Goal: Information Seeking & Learning: Learn about a topic

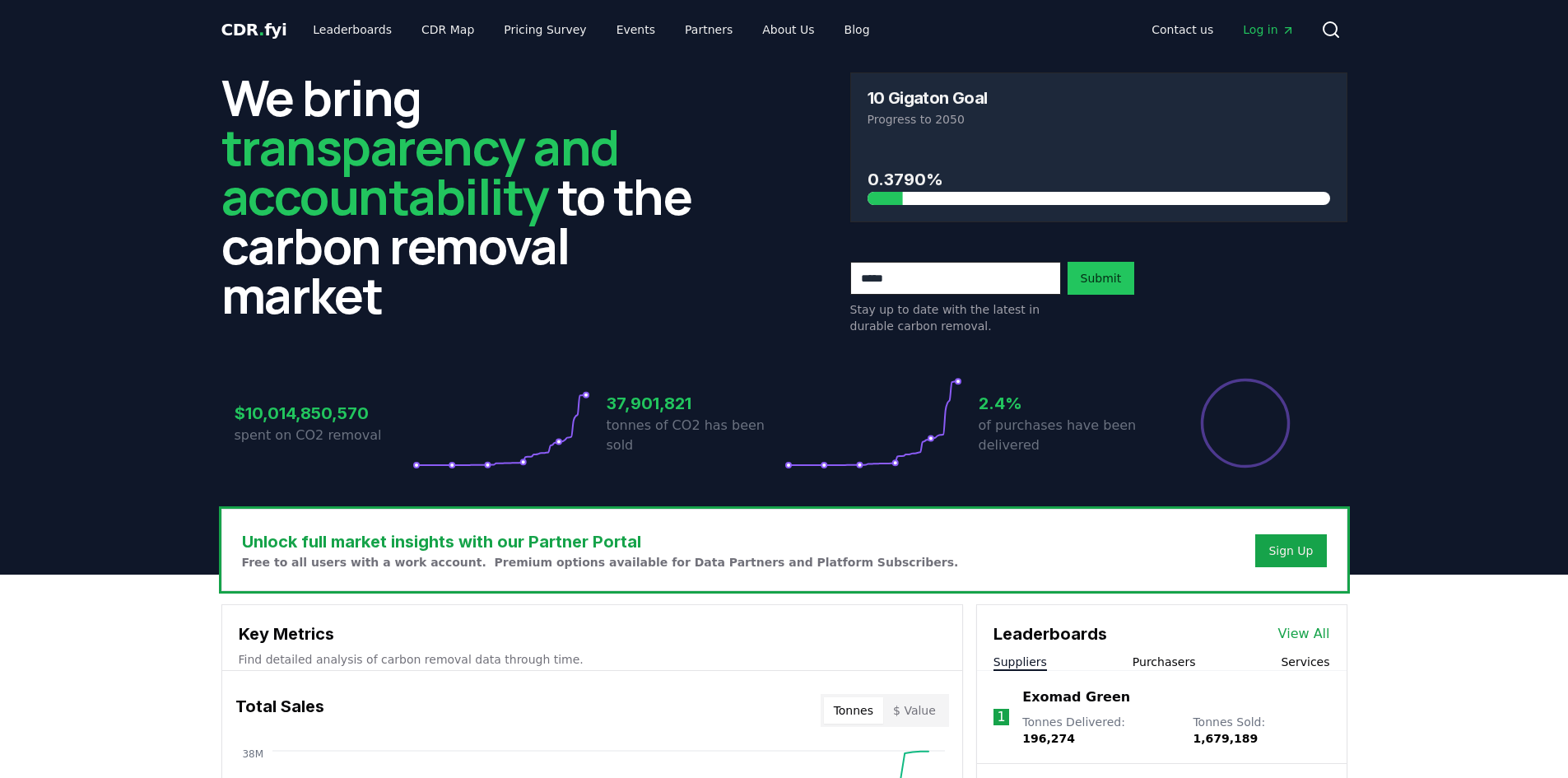
click at [1330, 32] on icon at bounding box center [1330, 29] width 20 height 20
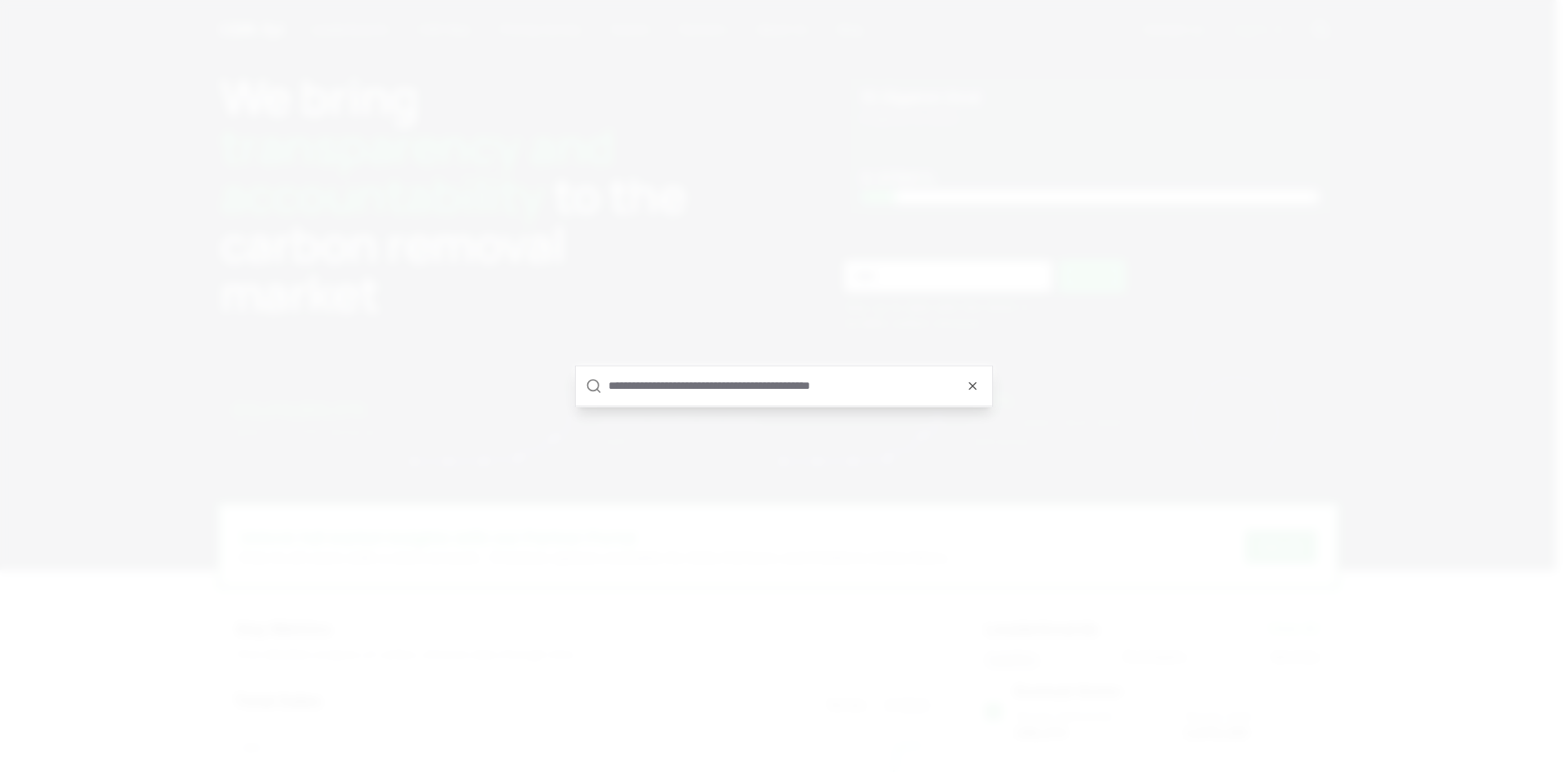
click at [729, 385] on input "text" at bounding box center [795, 386] width 374 height 39
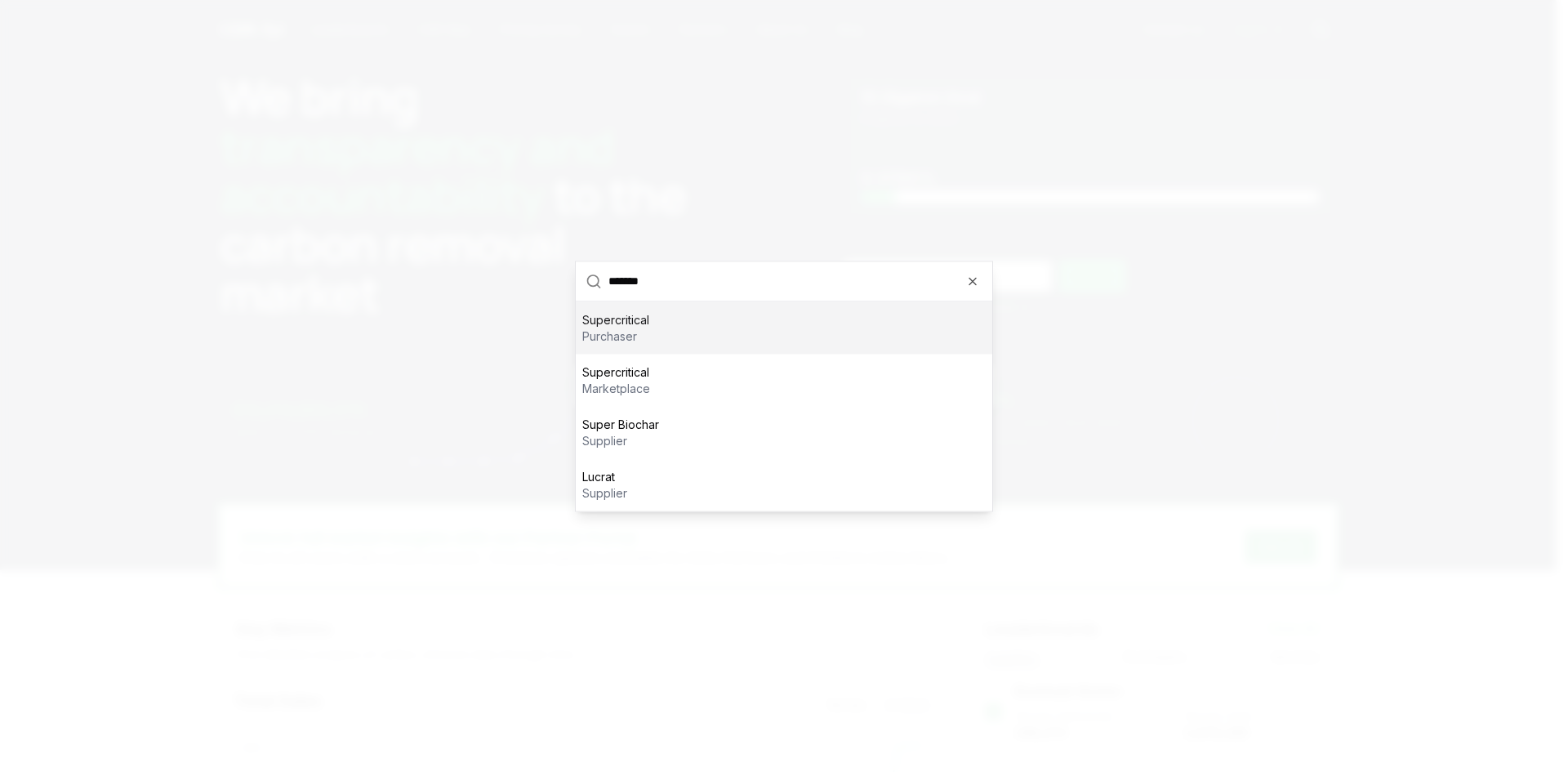
type input "********"
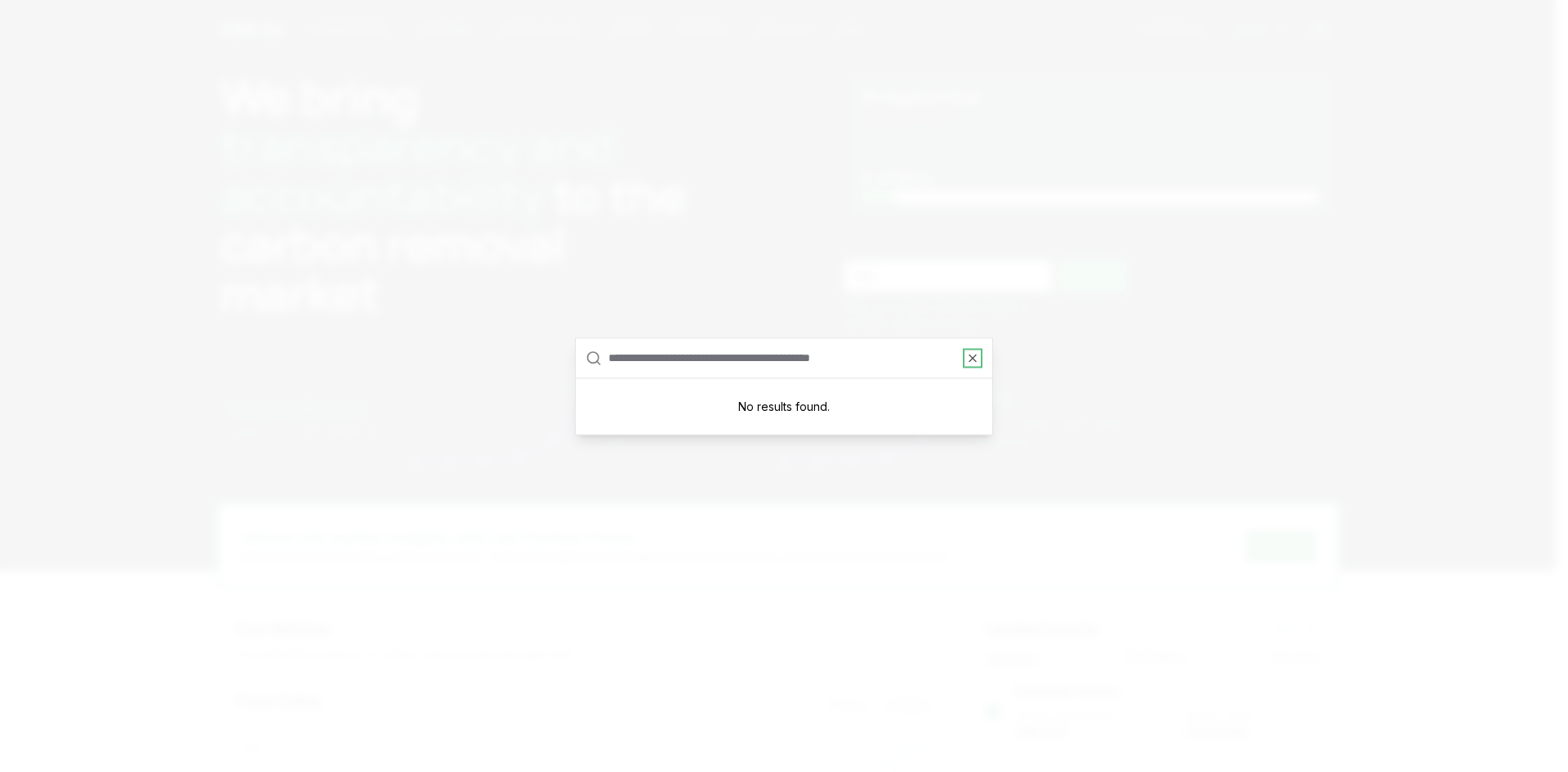
click at [970, 364] on icon "button" at bounding box center [972, 357] width 13 height 13
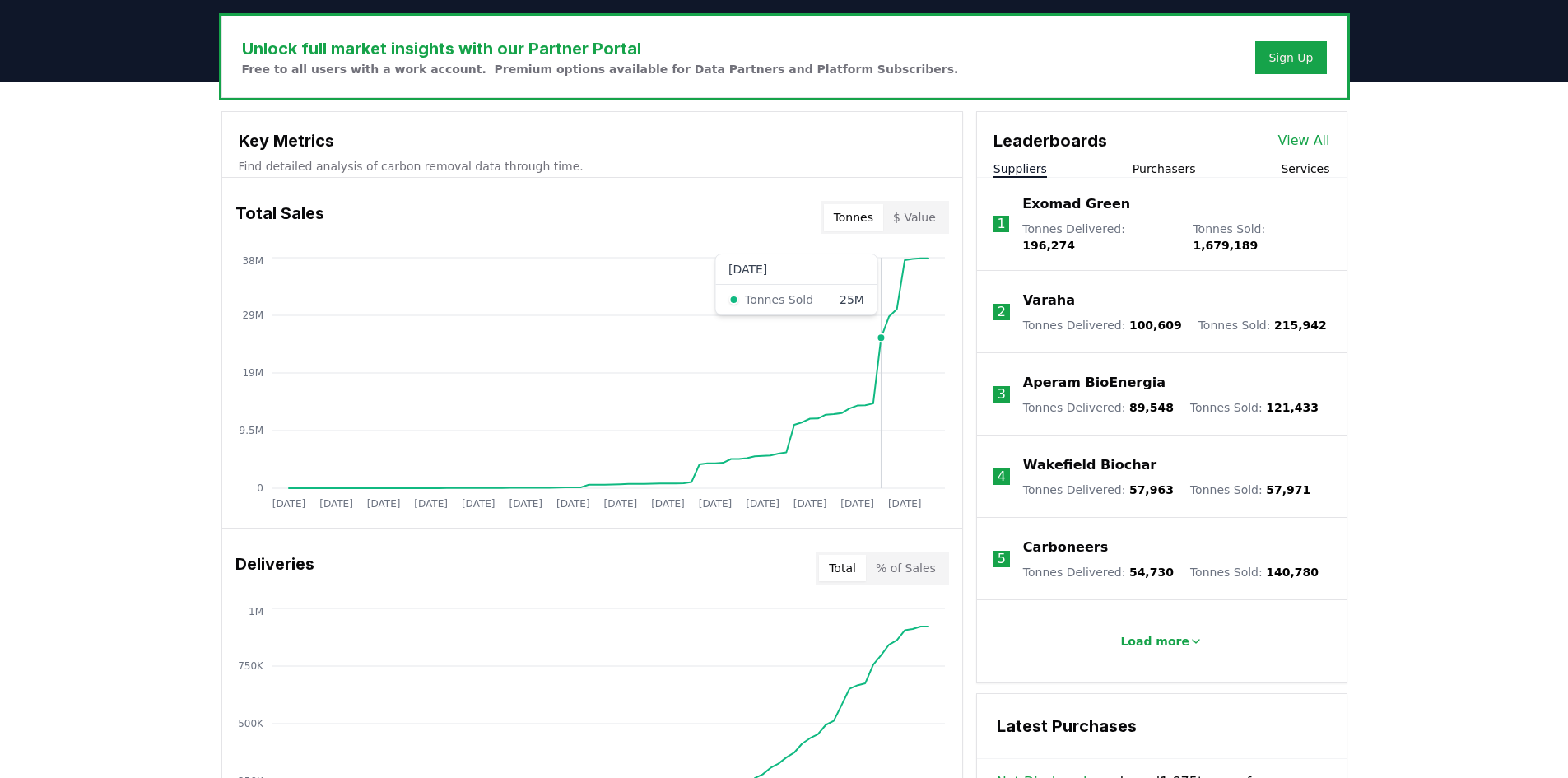
scroll to position [494, 0]
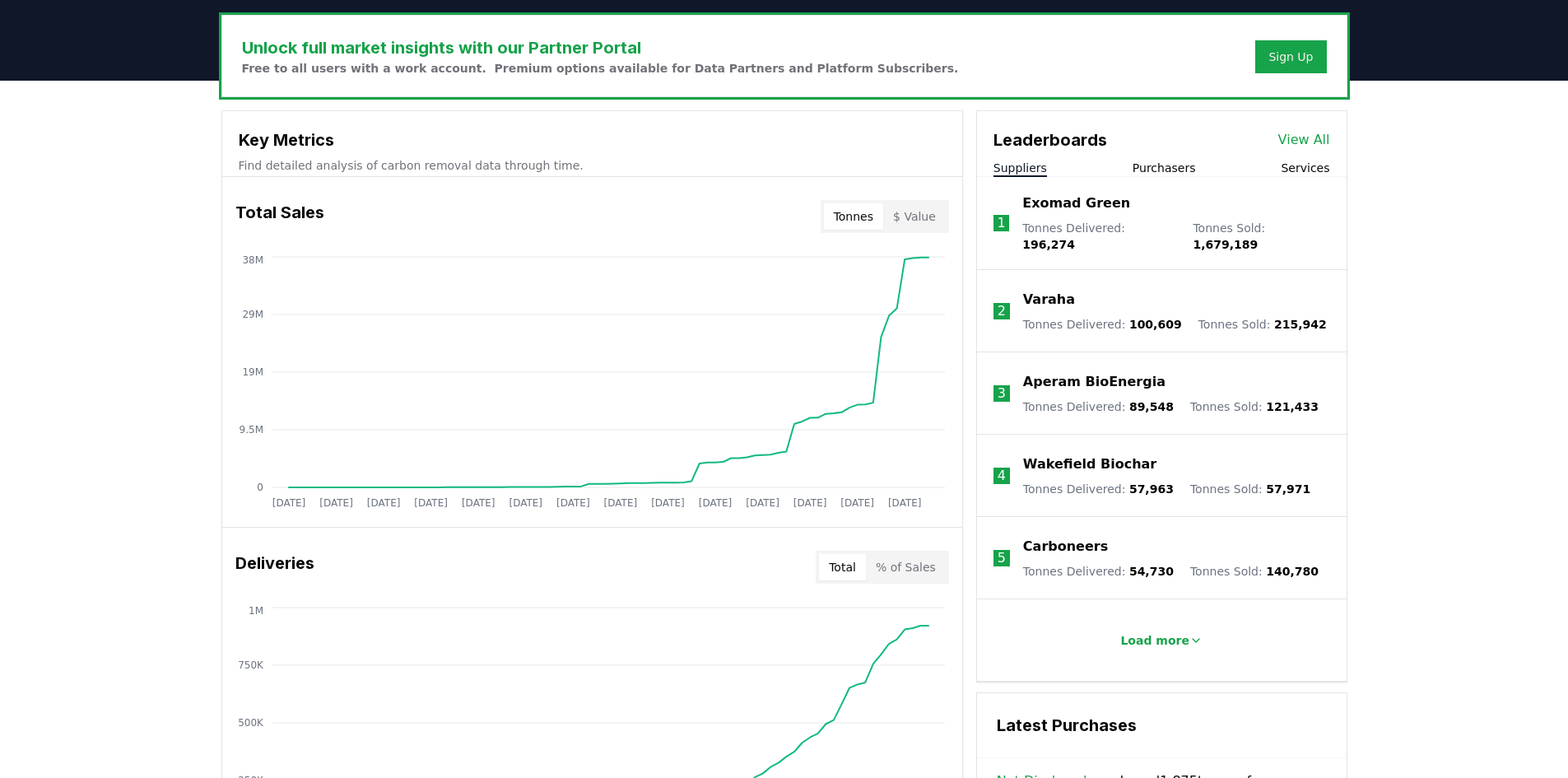
click at [1161, 636] on p "Load more" at bounding box center [1155, 640] width 69 height 16
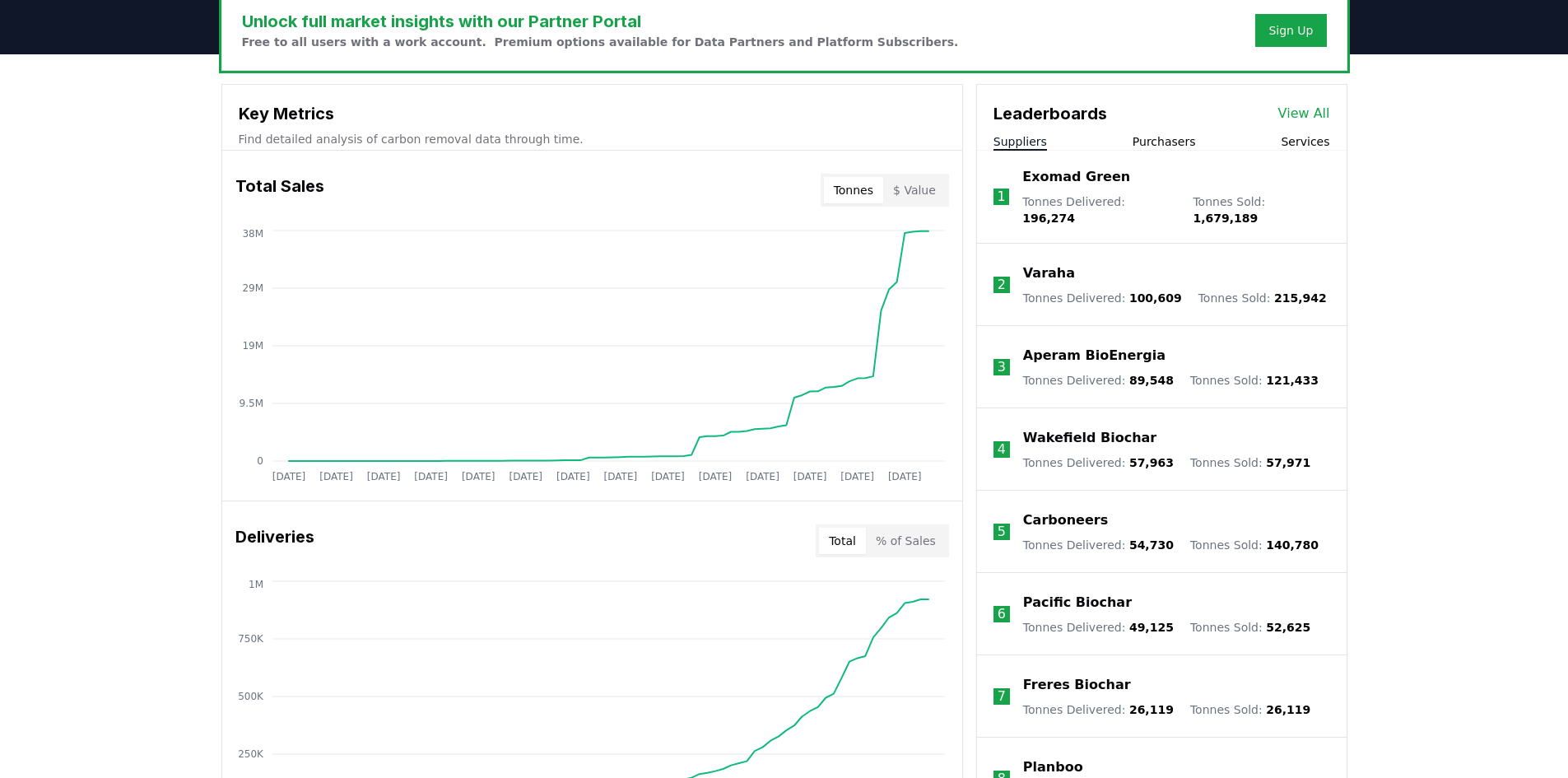
scroll to position [523, 0]
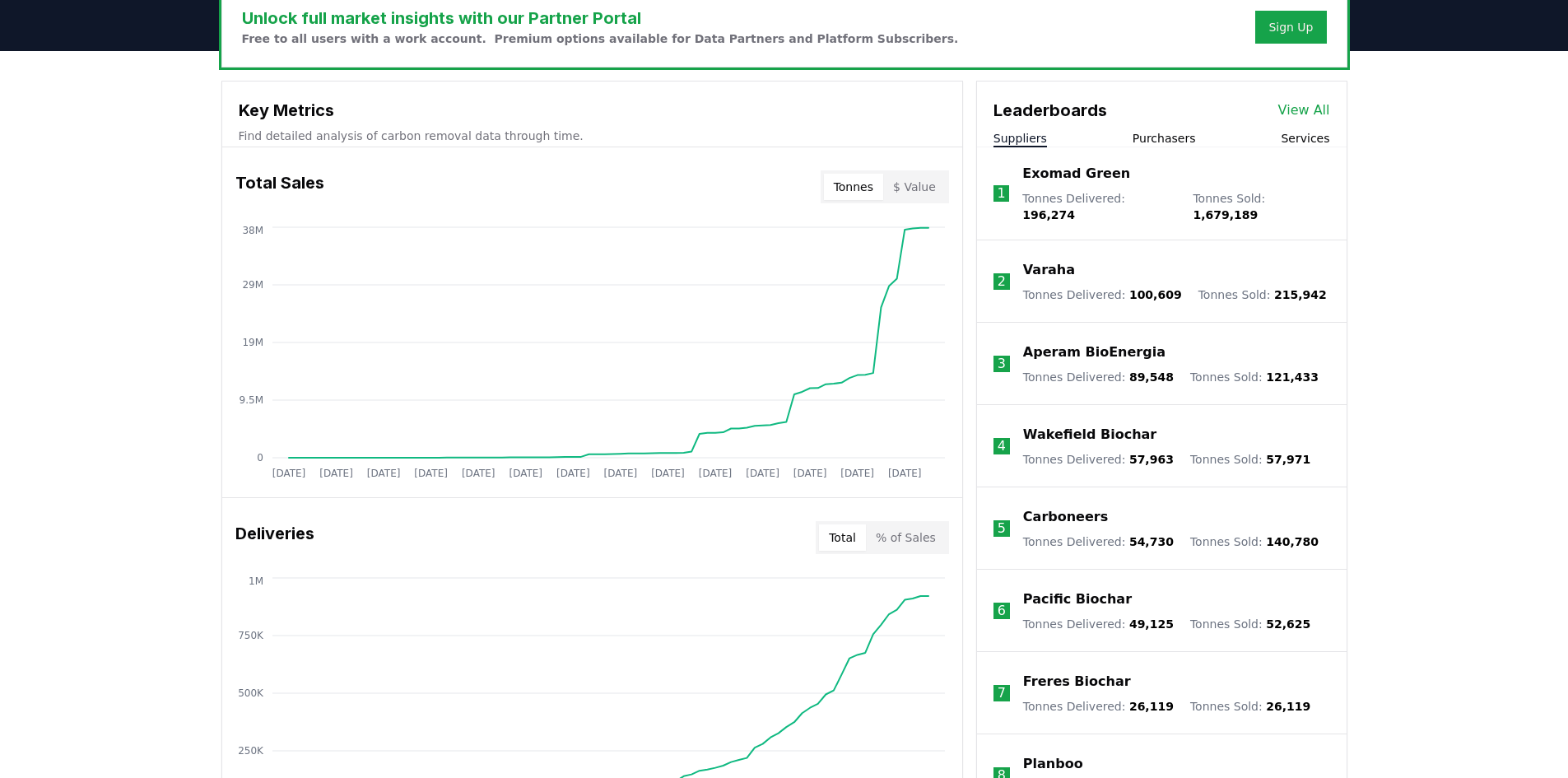
click at [1306, 109] on link "View All" at bounding box center [1304, 110] width 52 height 20
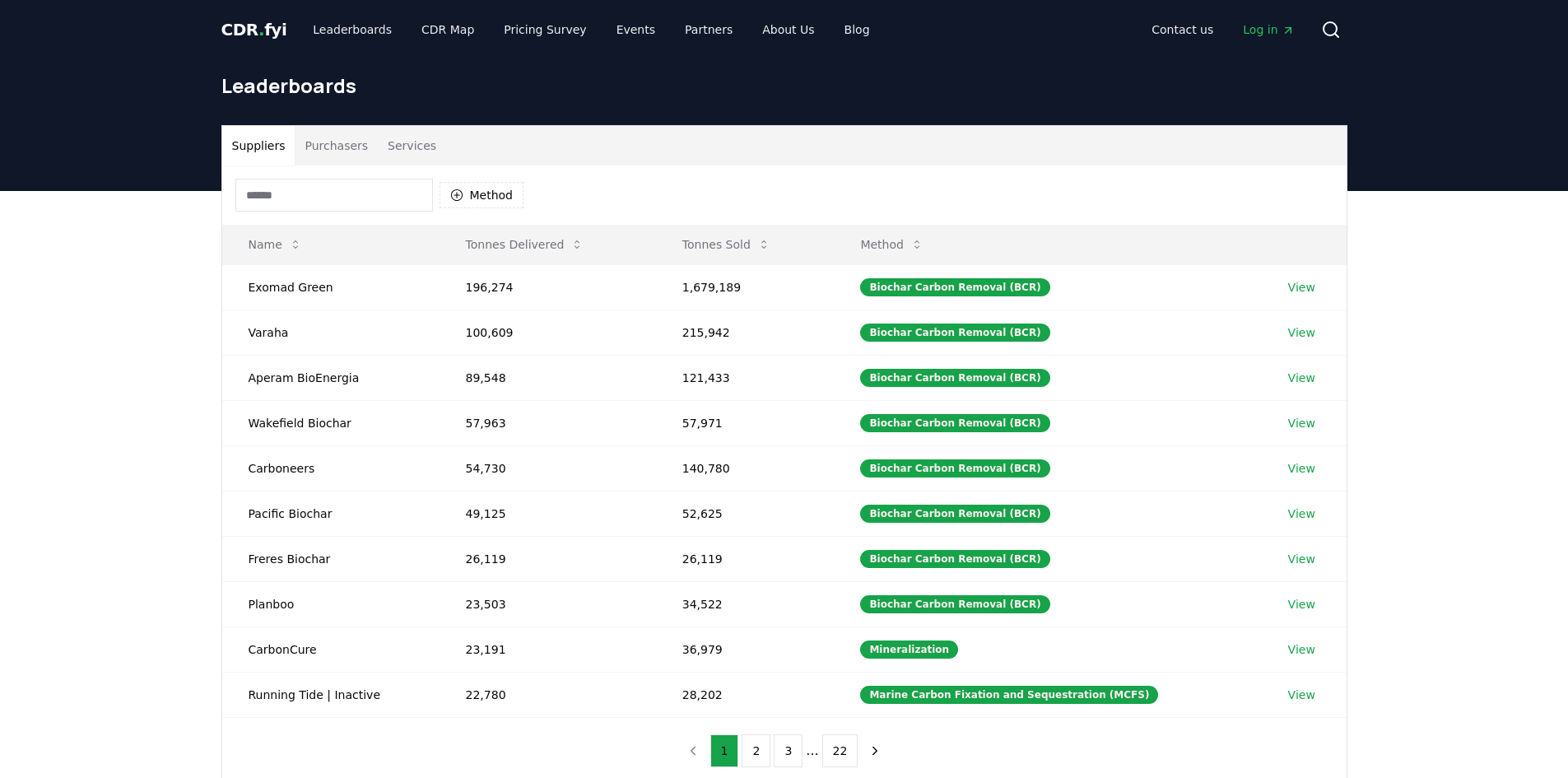
click at [330, 147] on button "Purchasers" at bounding box center [337, 146] width 84 height 39
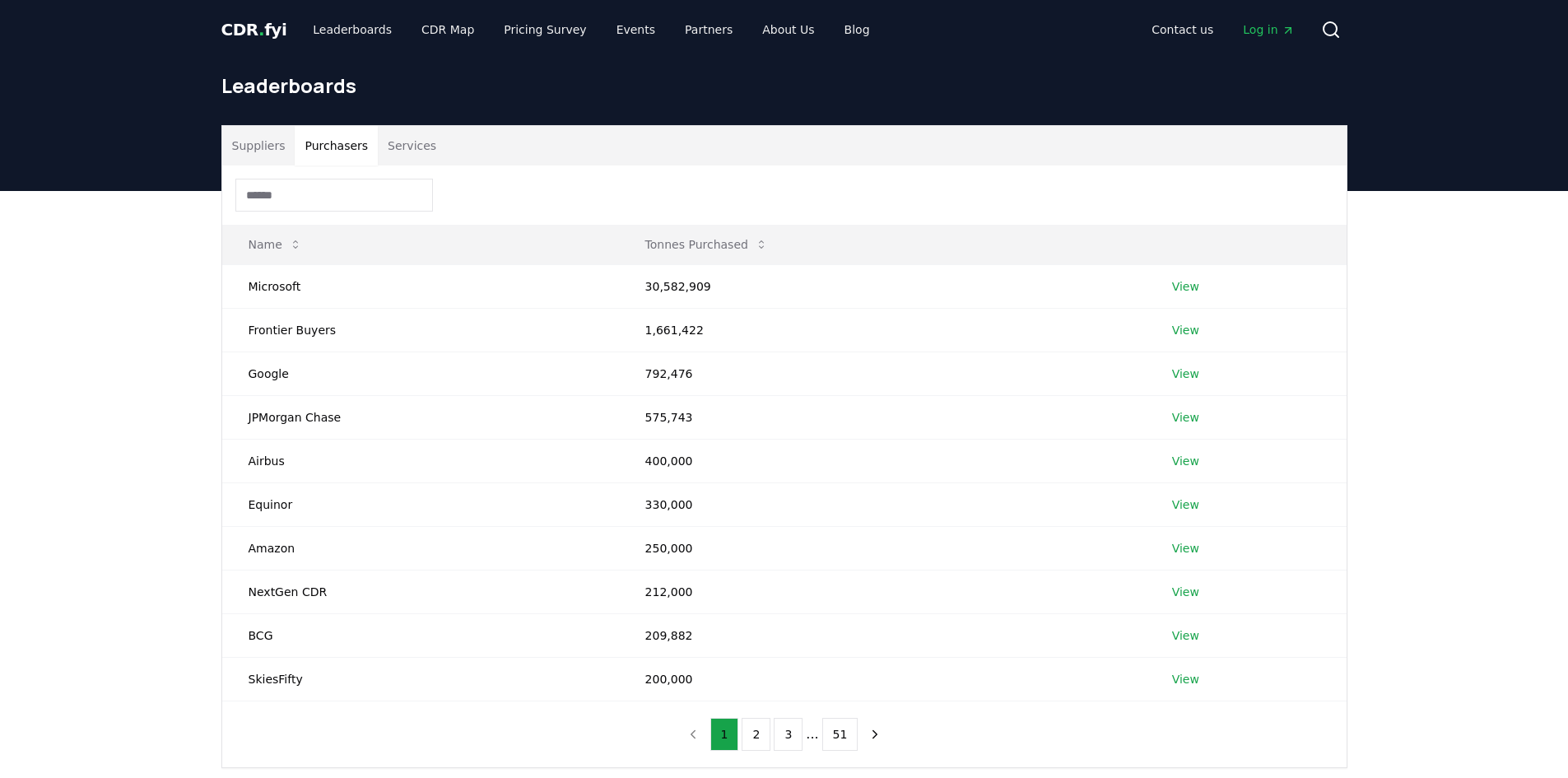
click at [758, 737] on button "2" at bounding box center [756, 734] width 29 height 33
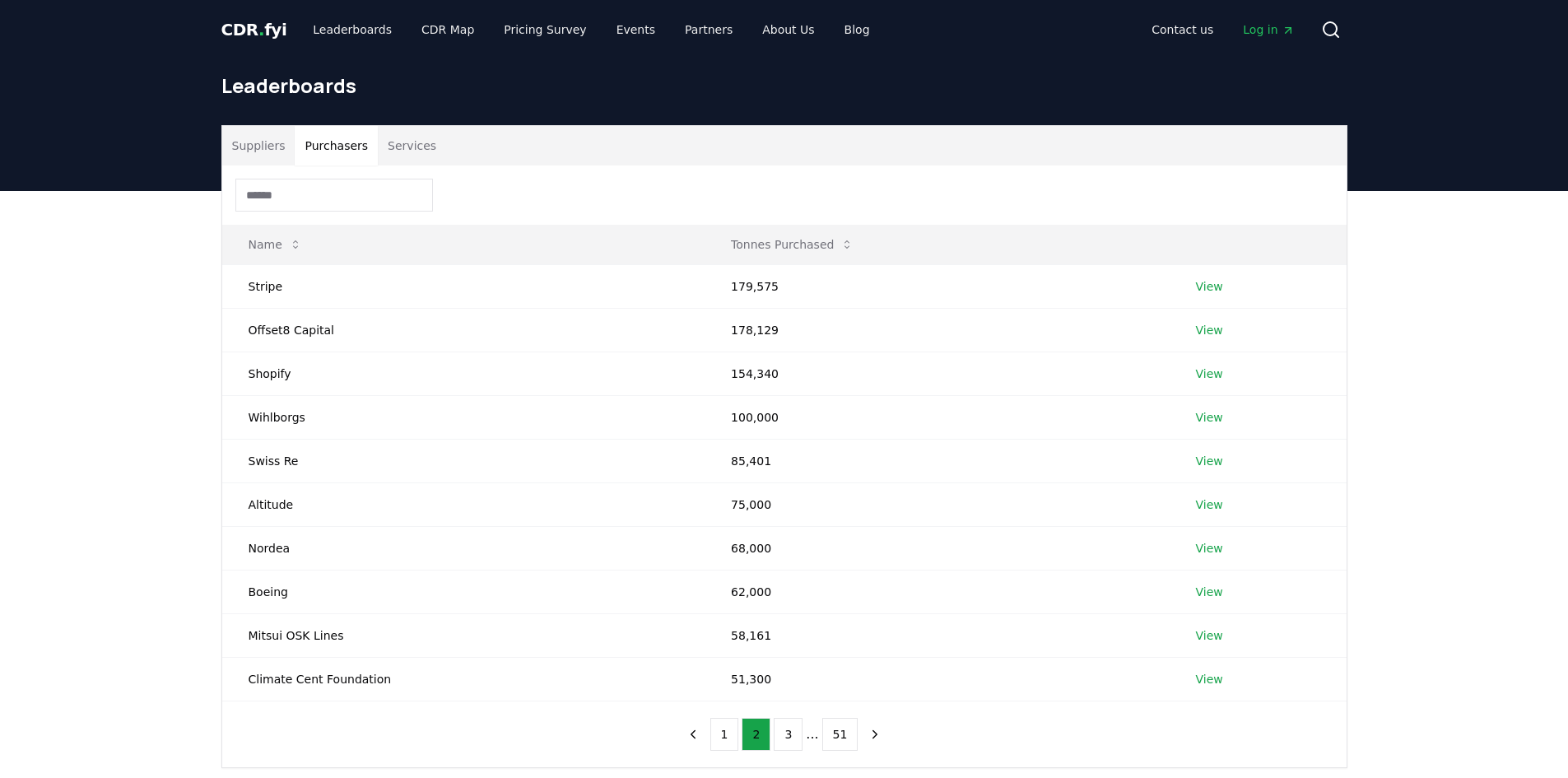
click at [734, 736] on button "1" at bounding box center [725, 734] width 29 height 33
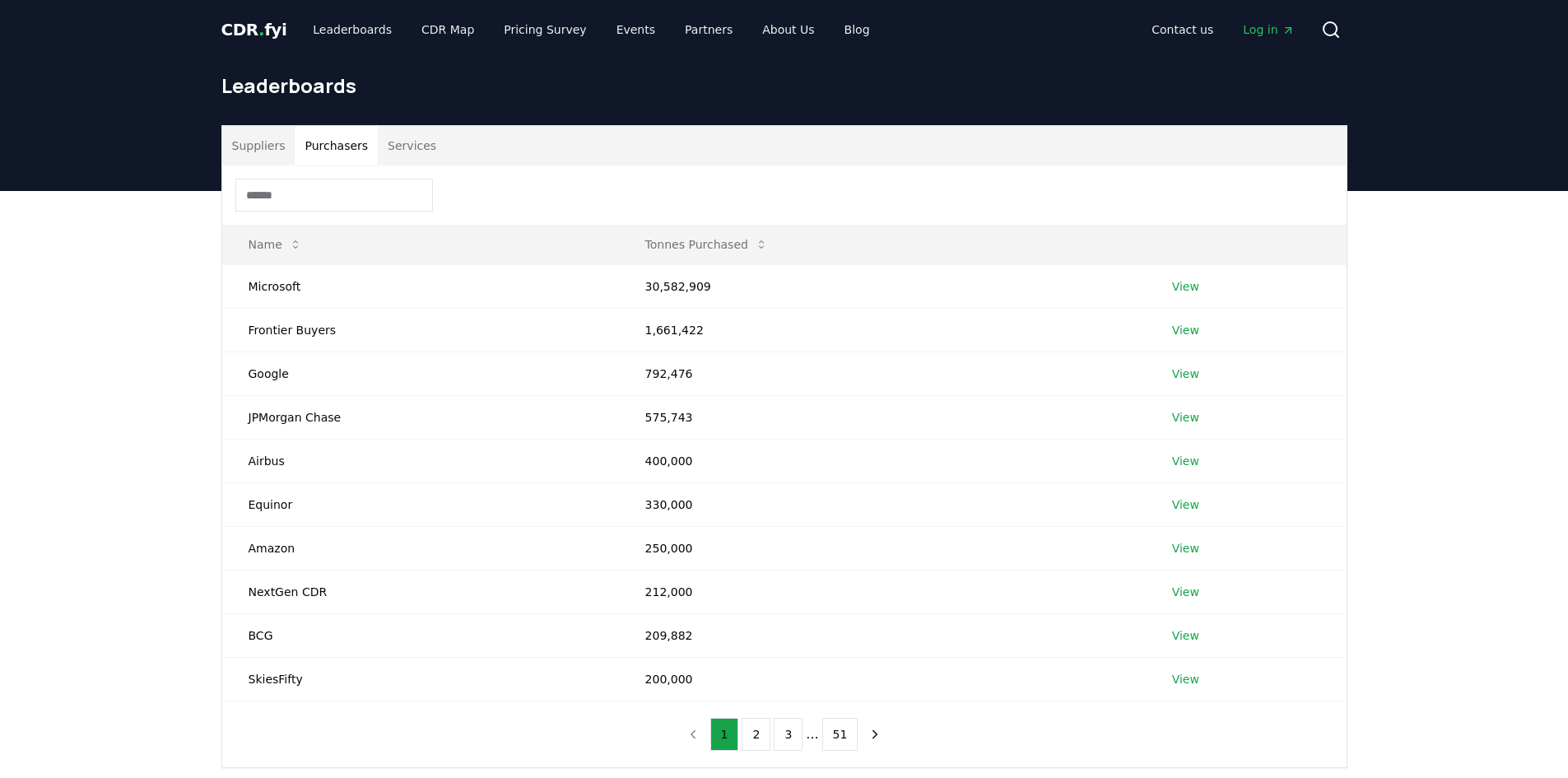
click at [1175, 637] on link "View" at bounding box center [1185, 635] width 27 height 16
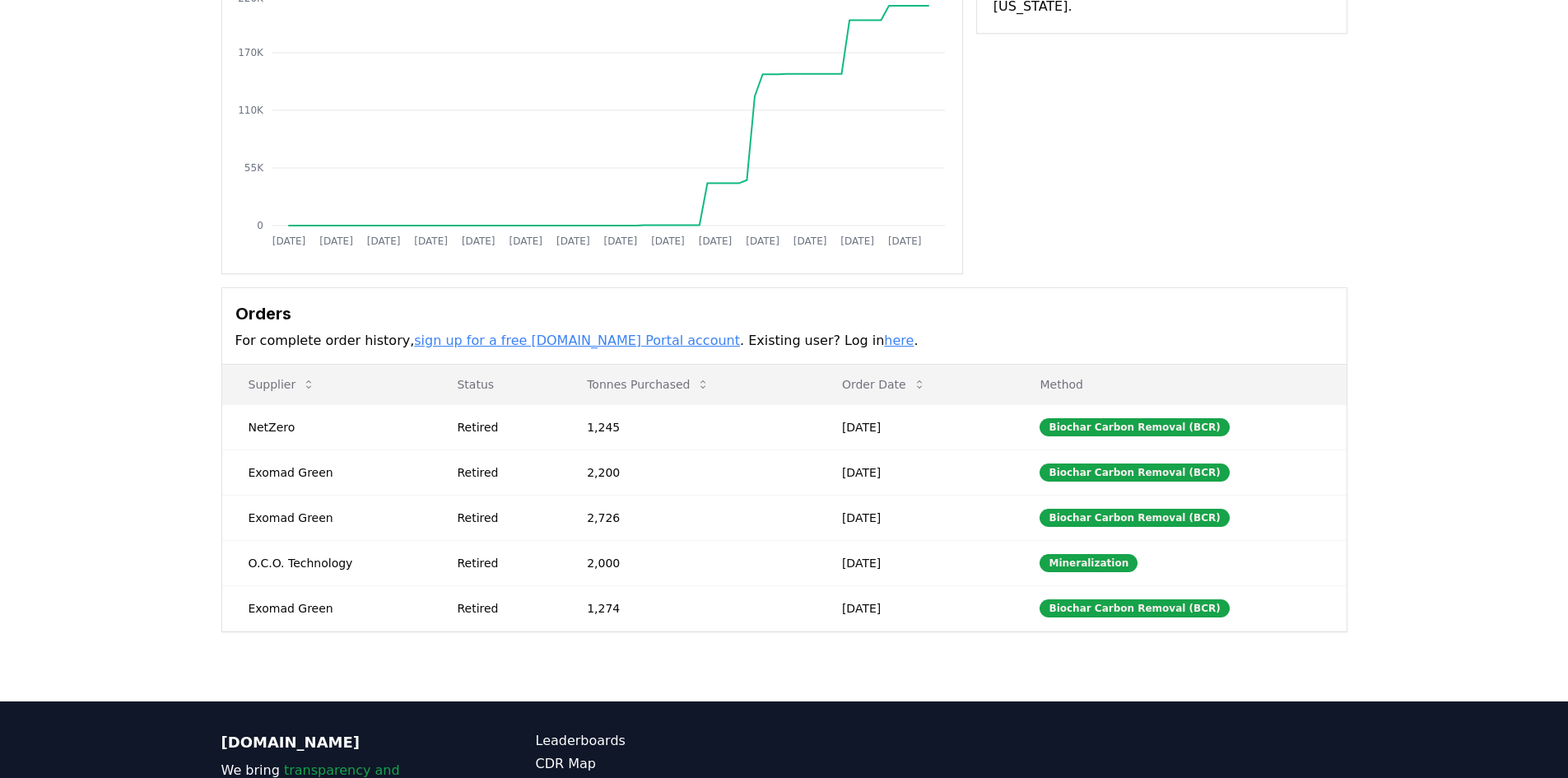
scroll to position [329, 0]
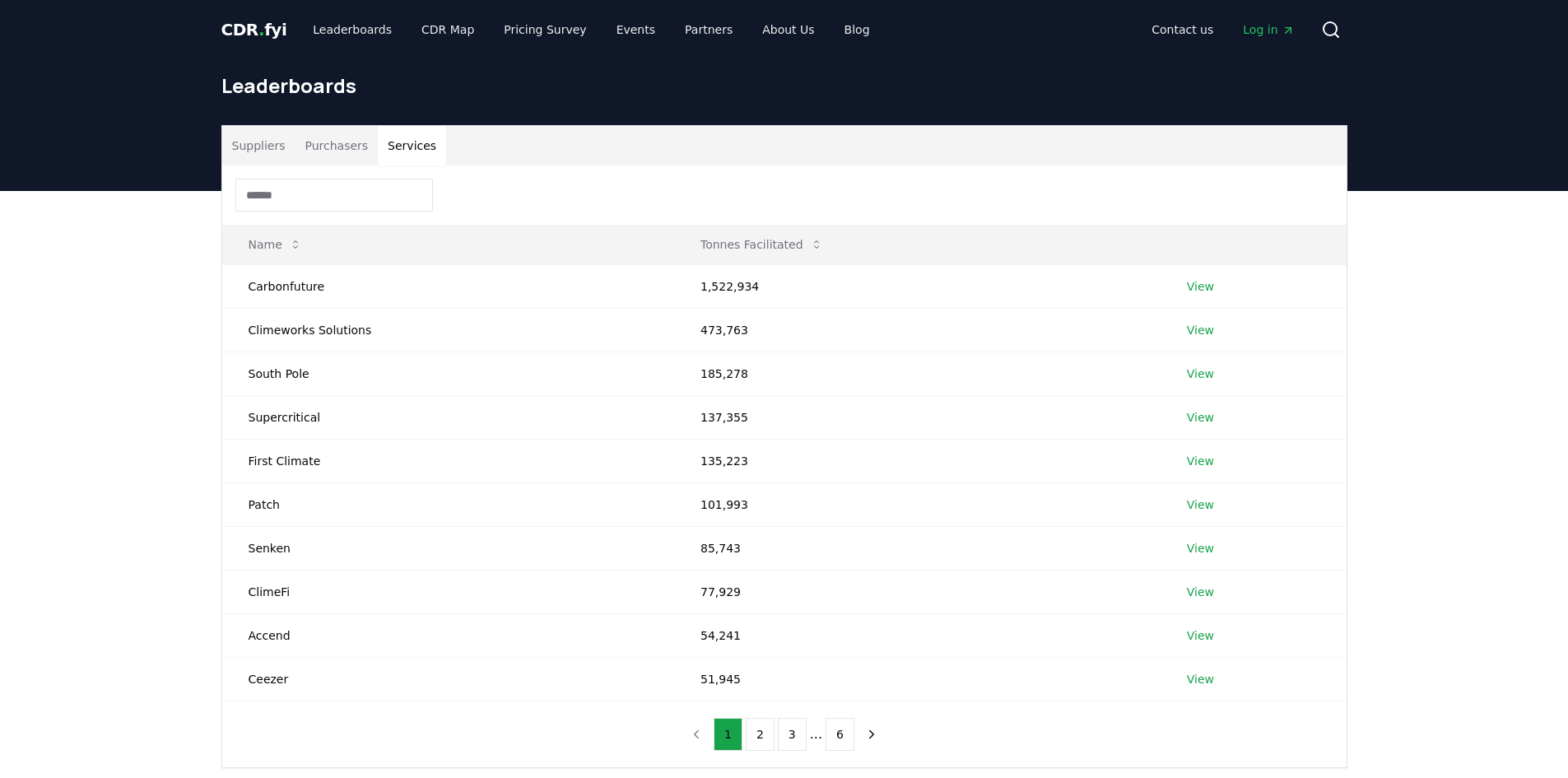
click at [384, 151] on button "Services" at bounding box center [412, 146] width 68 height 39
click at [758, 735] on button "2" at bounding box center [760, 734] width 29 height 33
click at [867, 737] on icon "next page" at bounding box center [871, 734] width 14 height 14
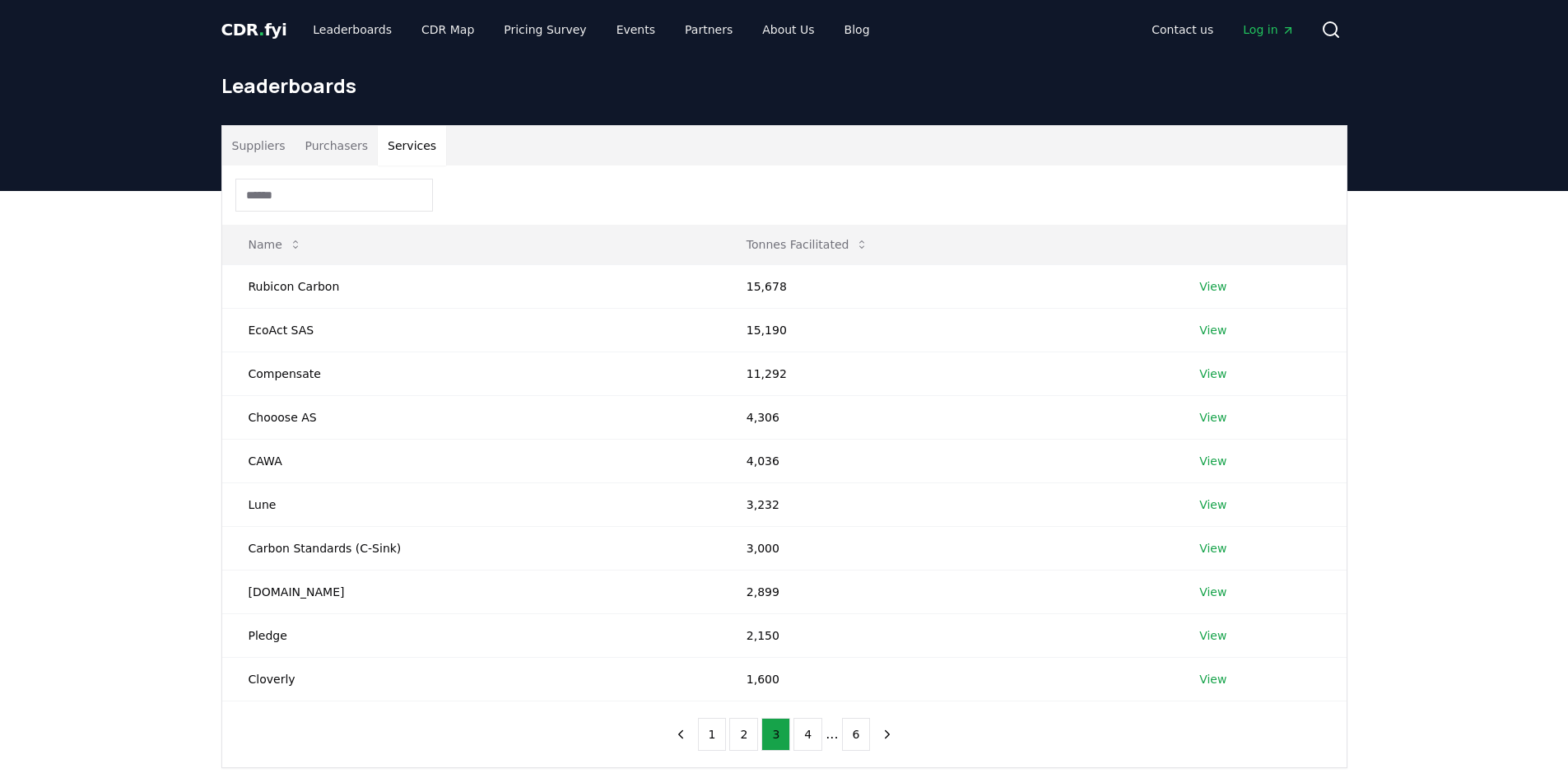
click at [888, 732] on icon "next page" at bounding box center [887, 734] width 14 height 14
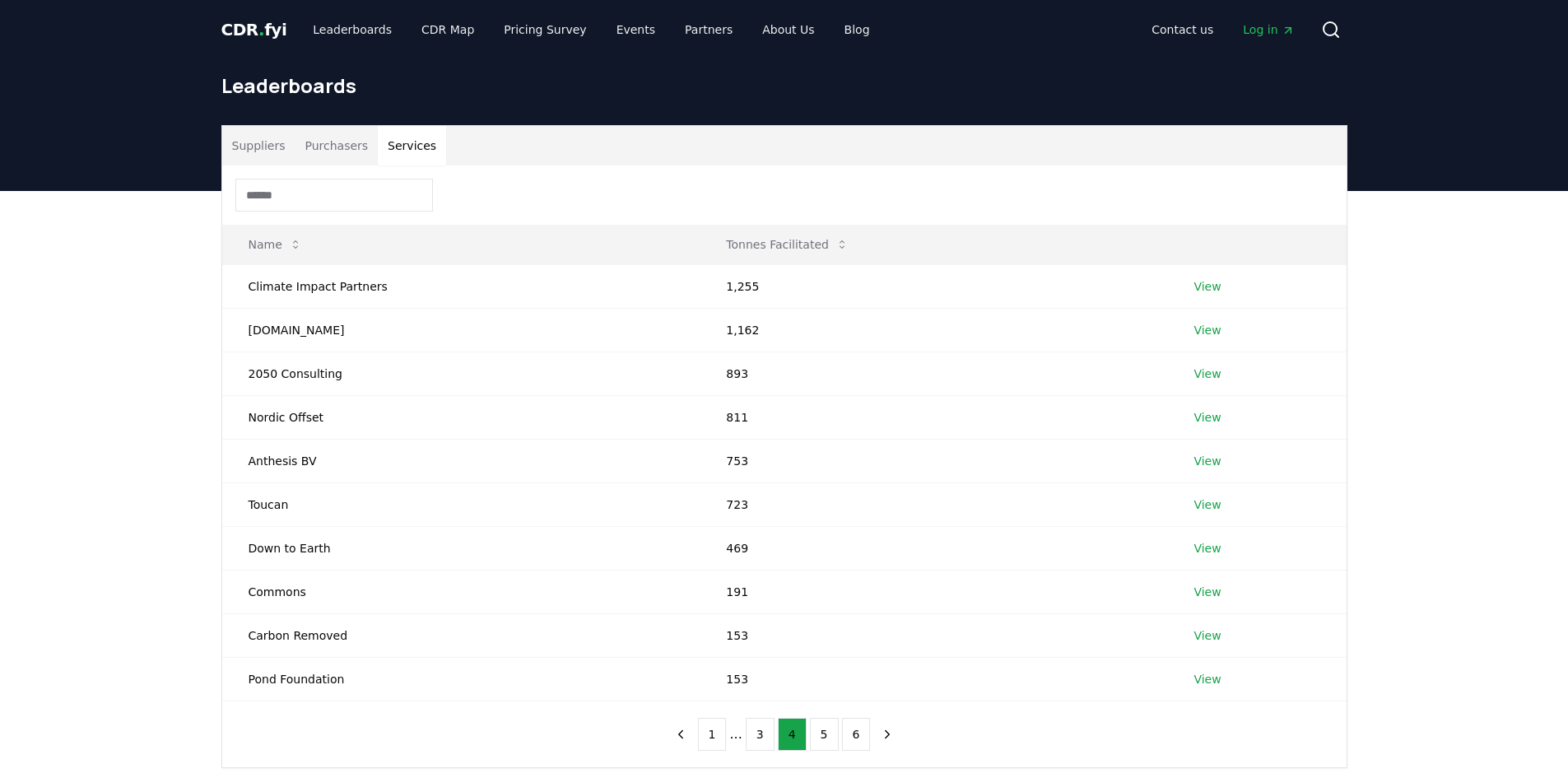
click at [888, 732] on icon "next page" at bounding box center [887, 734] width 14 height 14
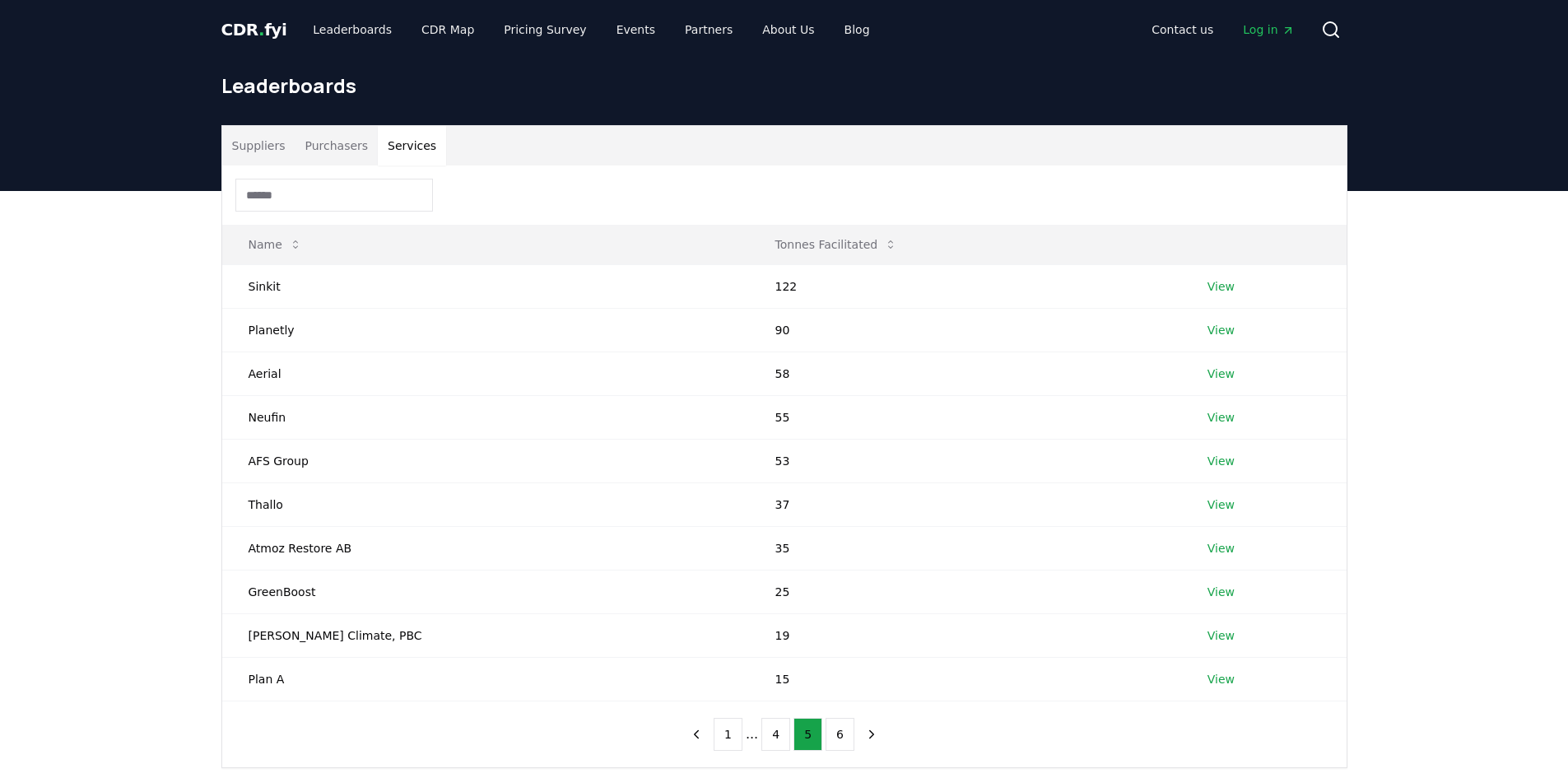
click at [888, 732] on div "1 ... 4 5 6" at bounding box center [783, 734] width 236 height 66
click at [870, 735] on icon "next page" at bounding box center [872, 734] width 4 height 8
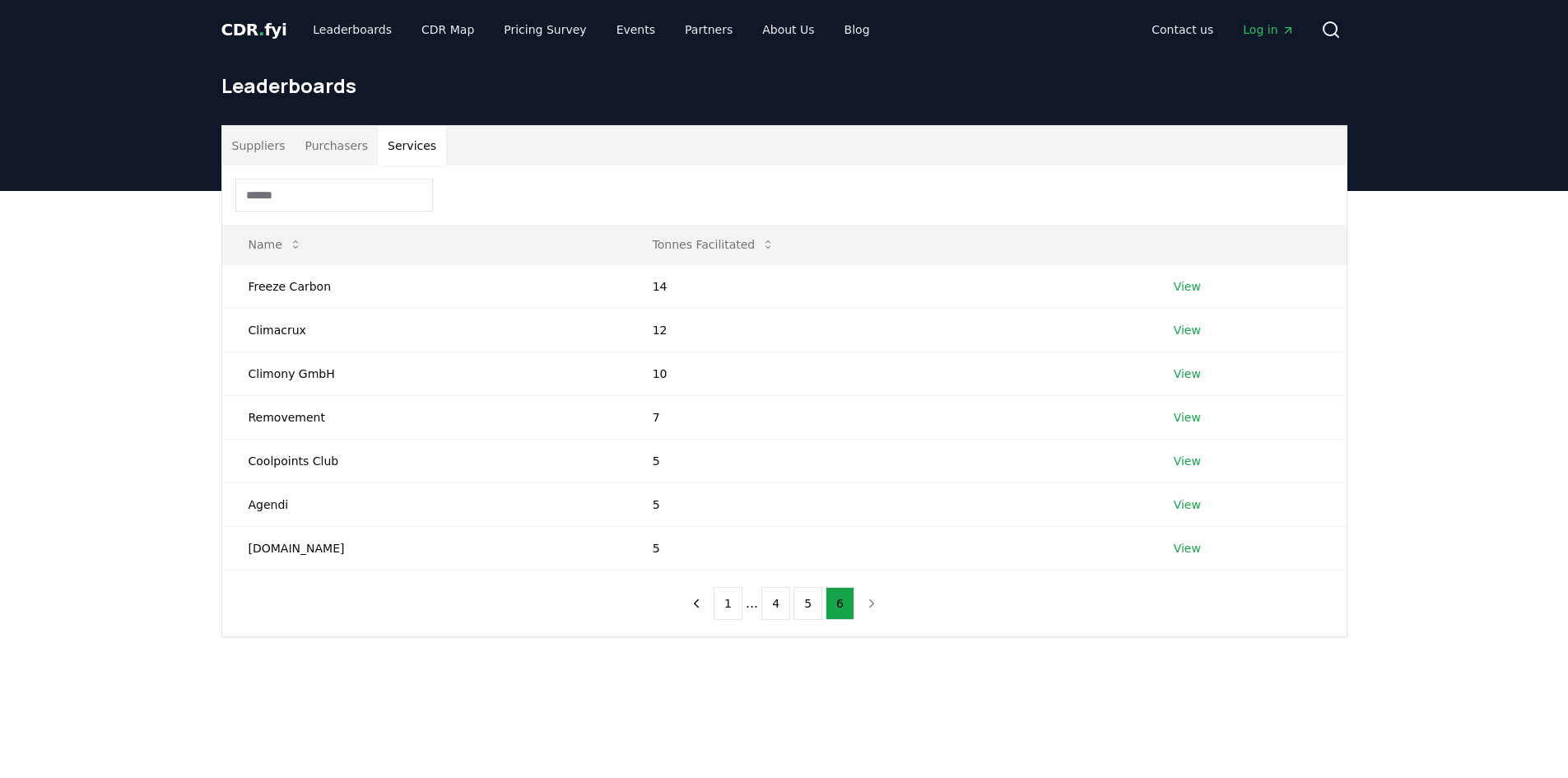
click at [416, 187] on input at bounding box center [334, 195] width 198 height 33
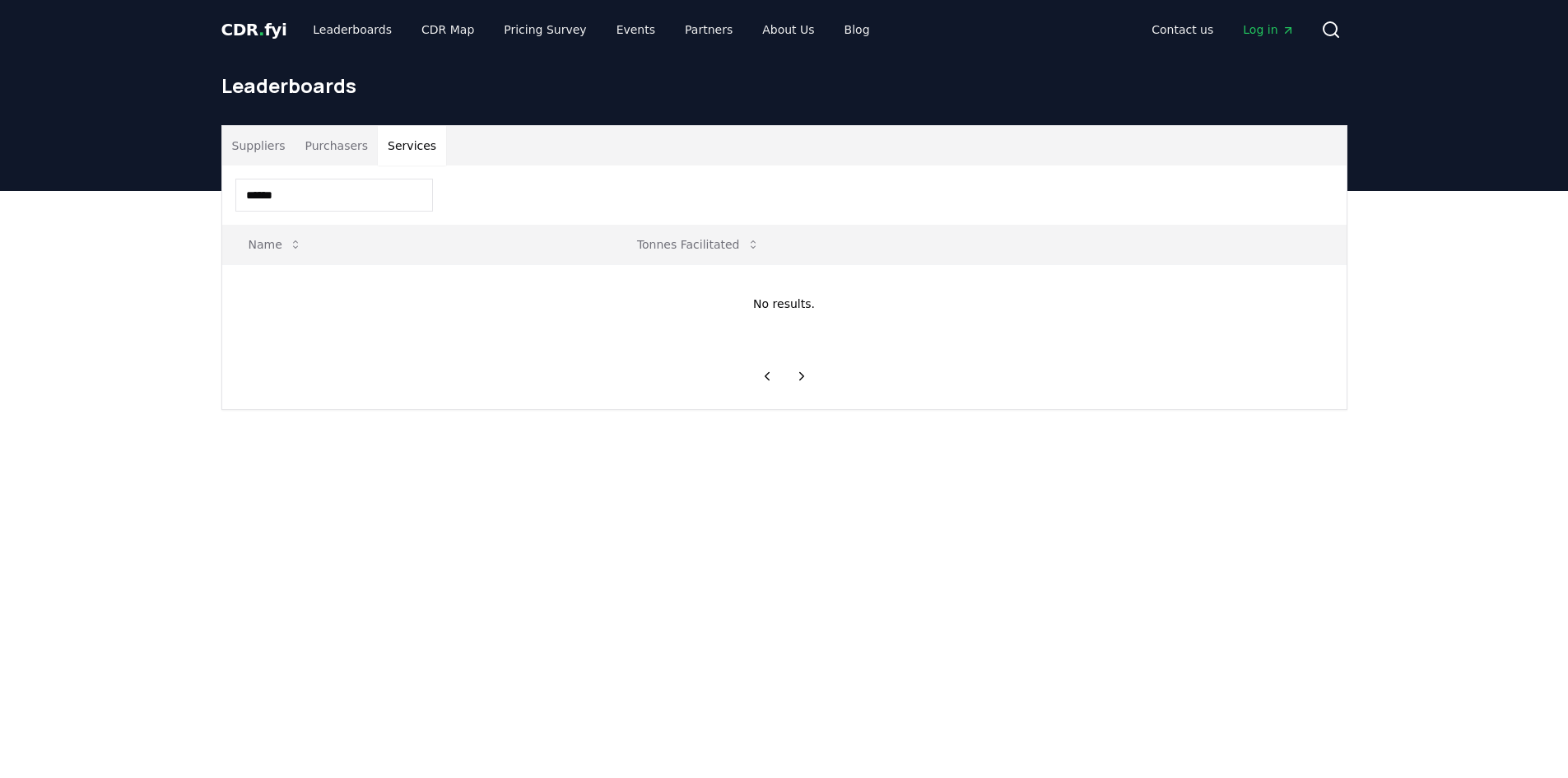
type input "*****"
